Goal: Task Accomplishment & Management: Use online tool/utility

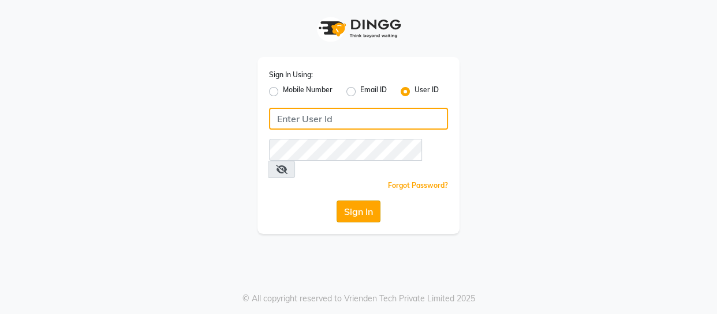
type input "1909makeover"
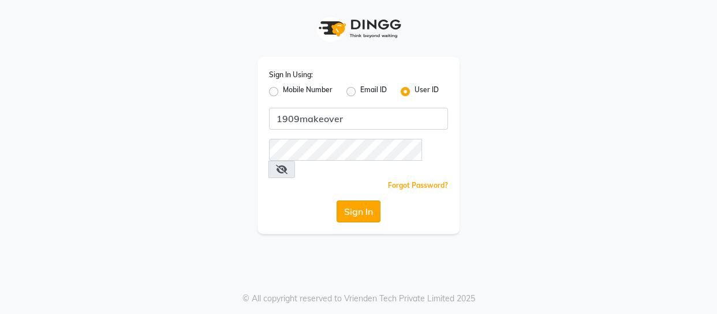
click at [347, 201] on button "Sign In" at bounding box center [358, 212] width 44 height 22
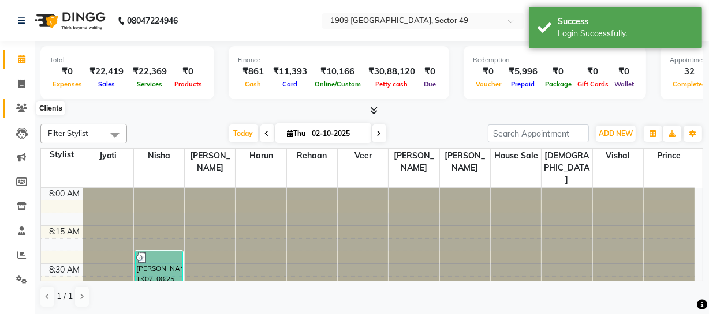
click at [17, 105] on icon at bounding box center [21, 108] width 11 height 9
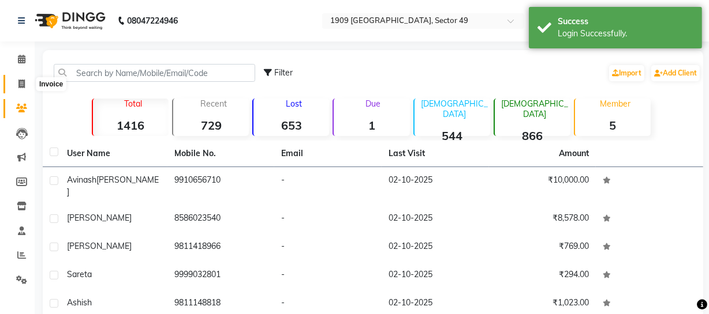
click at [21, 83] on icon at bounding box center [21, 84] width 6 height 9
select select "service"
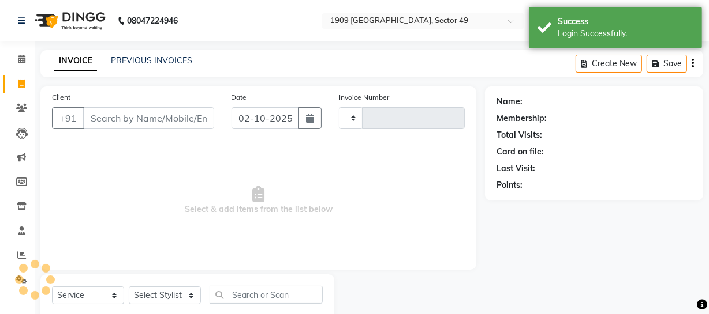
type input "2706"
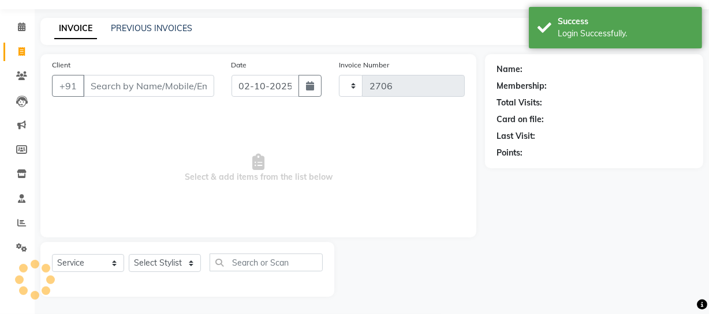
select select "6923"
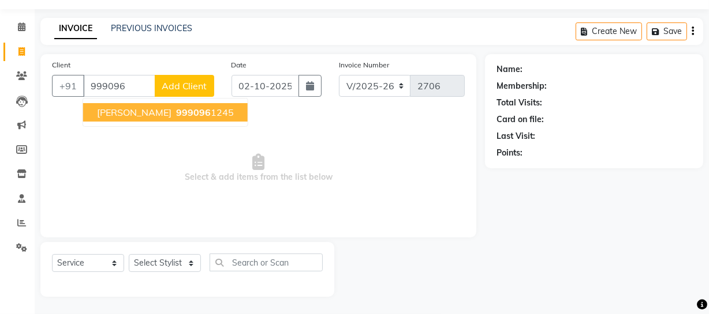
click at [174, 111] on ngb-highlight "999096 1245" at bounding box center [204, 113] width 60 height 12
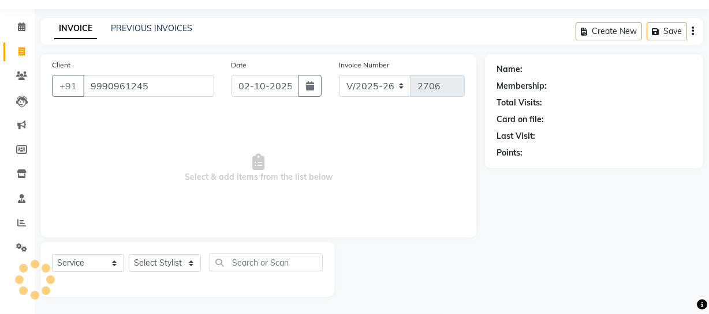
type input "9990961245"
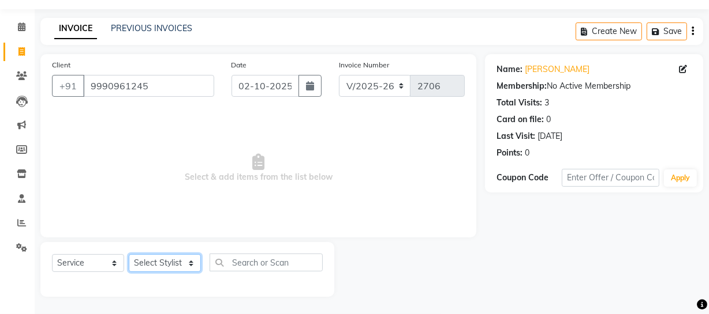
click at [179, 261] on select "Select Stylist [PERSON_NAME] [PERSON_NAME] House Sale Jyoti [PERSON_NAME] [PERS…" at bounding box center [165, 263] width 72 height 18
select select "57118"
click at [129, 254] on select "Select Stylist [PERSON_NAME] [PERSON_NAME] House Sale Jyoti [PERSON_NAME] [PERS…" at bounding box center [165, 263] width 72 height 18
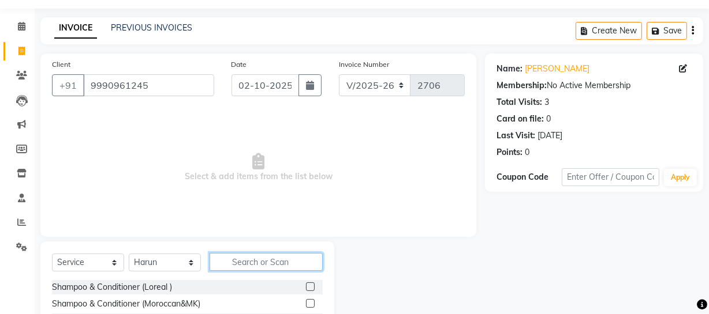
click at [254, 261] on input "text" at bounding box center [265, 262] width 113 height 18
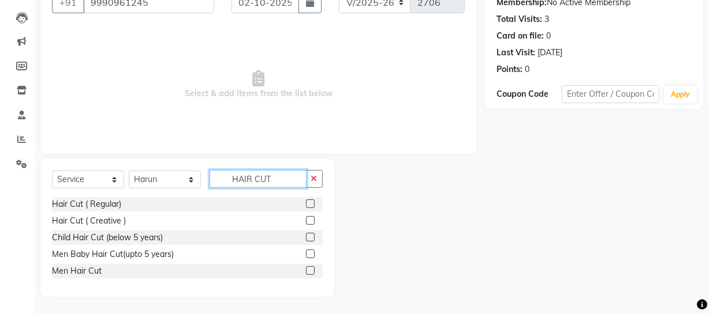
type input "HAIR CUT"
click at [306, 219] on label at bounding box center [310, 220] width 9 height 9
click at [306, 219] on input "checkbox" at bounding box center [310, 222] width 8 height 8
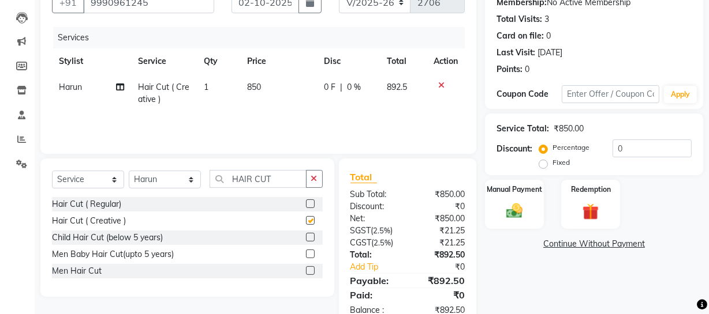
checkbox input "false"
click at [262, 73] on th "Price" at bounding box center [278, 61] width 77 height 26
click at [266, 85] on td "850" at bounding box center [278, 93] width 77 height 38
select select "57118"
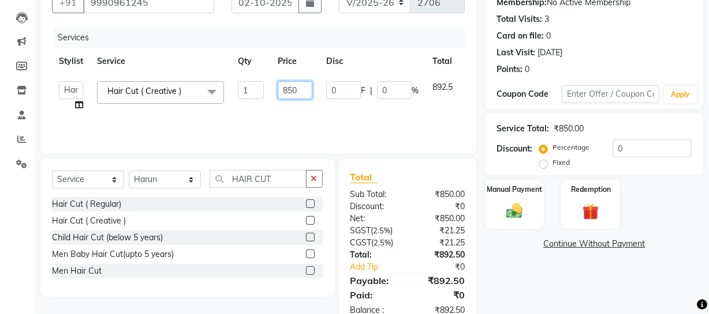
click at [291, 83] on input "850" at bounding box center [295, 90] width 35 height 18
type input "900"
drag, startPoint x: 571, startPoint y: 265, endPoint x: 539, endPoint y: 242, distance: 38.9
click at [566, 264] on div "Name: [PERSON_NAME] Membership: No Active Membership Total Visits: 3 Card on fi…" at bounding box center [598, 150] width 227 height 358
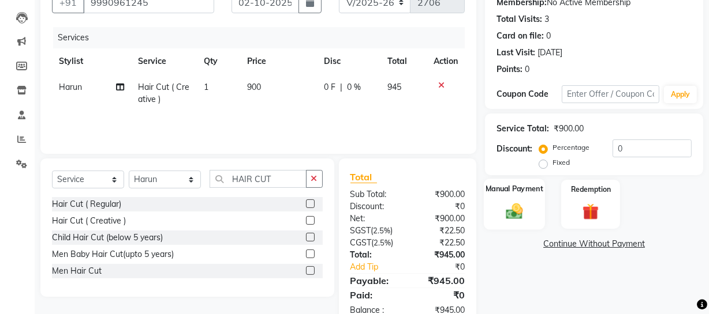
click at [530, 215] on div "Manual Payment" at bounding box center [514, 204] width 61 height 51
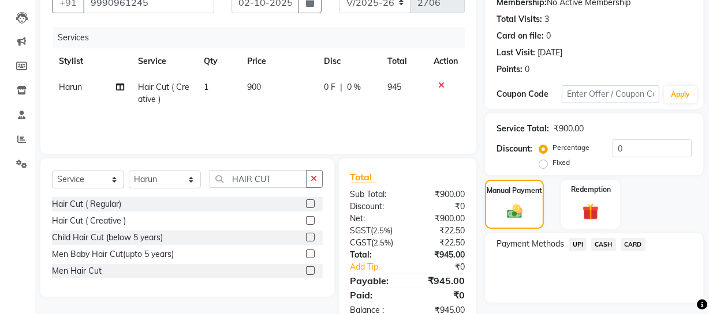
click at [621, 240] on span "CARD" at bounding box center [632, 244] width 25 height 13
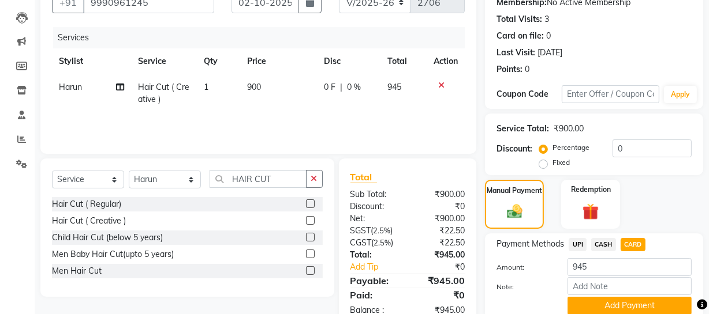
drag, startPoint x: 622, startPoint y: 302, endPoint x: 715, endPoint y: 207, distance: 133.4
click at [626, 301] on button "Add Payment" at bounding box center [629, 306] width 124 height 18
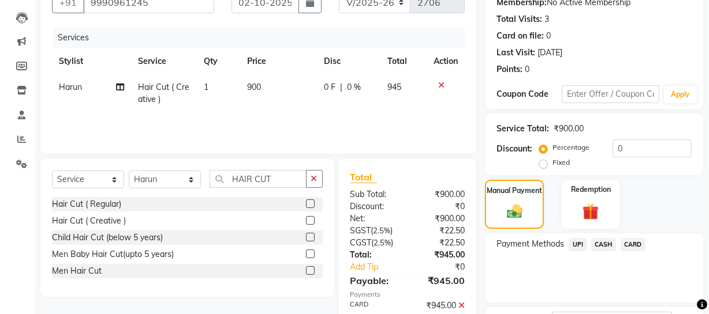
scroll to position [210, 0]
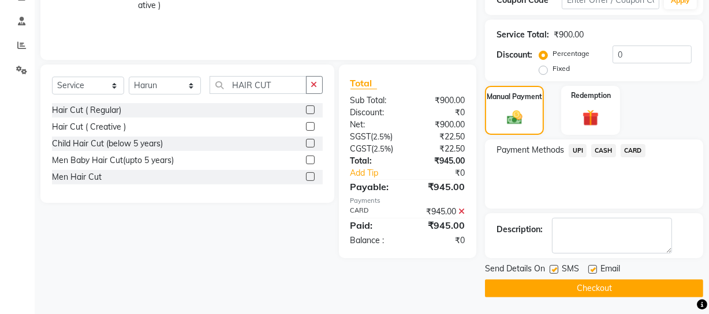
click at [605, 284] on button "Checkout" at bounding box center [594, 289] width 218 height 18
